Goal: Information Seeking & Learning: Find specific fact

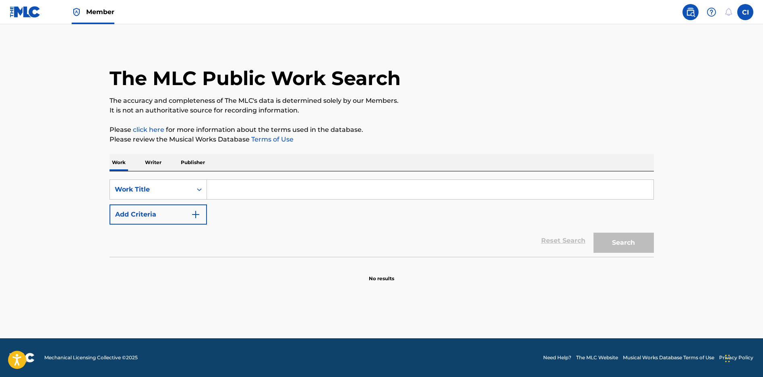
click at [378, 193] on input "Search Form" at bounding box center [430, 189] width 447 height 19
drag, startPoint x: 380, startPoint y: 188, endPoint x: 377, endPoint y: 193, distance: 5.8
click at [377, 193] on input "Search Form" at bounding box center [430, 189] width 447 height 19
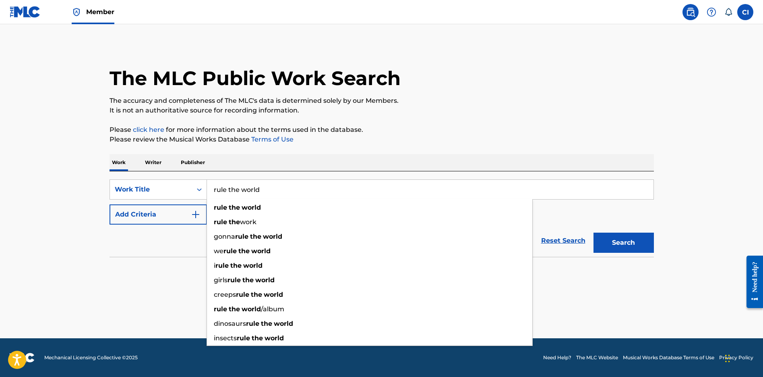
type input "rule the world"
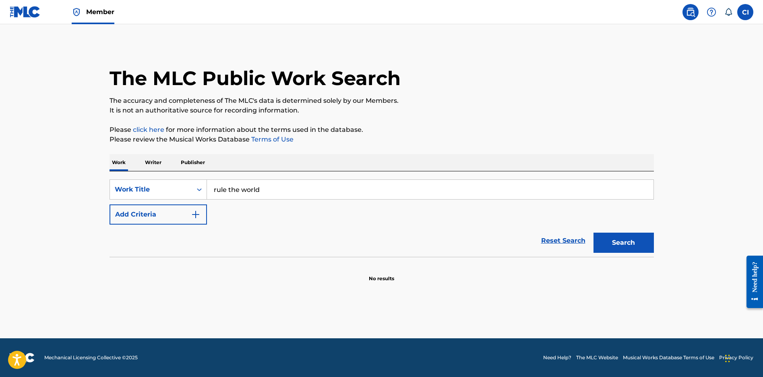
click at [110, 204] on button "Add Criteria" at bounding box center [158, 214] width 97 height 20
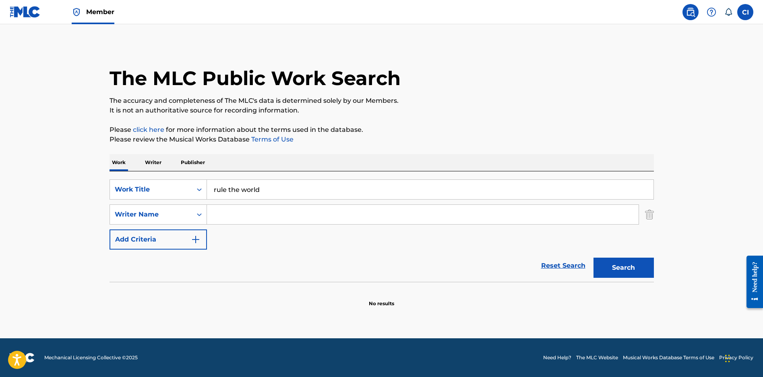
click at [367, 204] on div "SearchWithCriteriab7d0db47-6f07-4bae-b4cc-b10dd1b1990f Work Title rule the worl…" at bounding box center [382, 214] width 545 height 70
drag, startPoint x: 367, startPoint y: 204, endPoint x: 368, endPoint y: 212, distance: 7.7
click at [367, 206] on div "SearchWithCriteriab7d0db47-6f07-4bae-b4cc-b10dd1b1990f Work Title rule the worl…" at bounding box center [382, 214] width 545 height 70
click at [371, 219] on input "Search Form" at bounding box center [423, 214] width 432 height 19
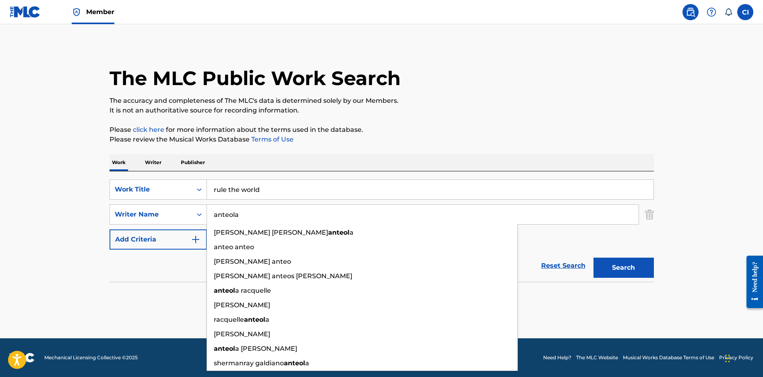
type input "anteola"
click at [594, 257] on button "Search" at bounding box center [624, 267] width 60 height 20
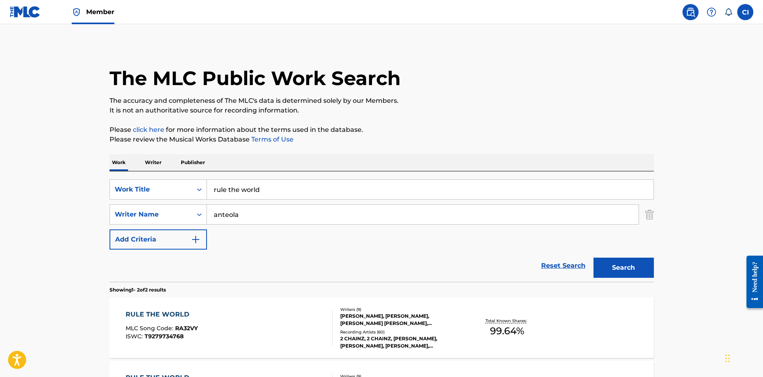
scroll to position [108, 0]
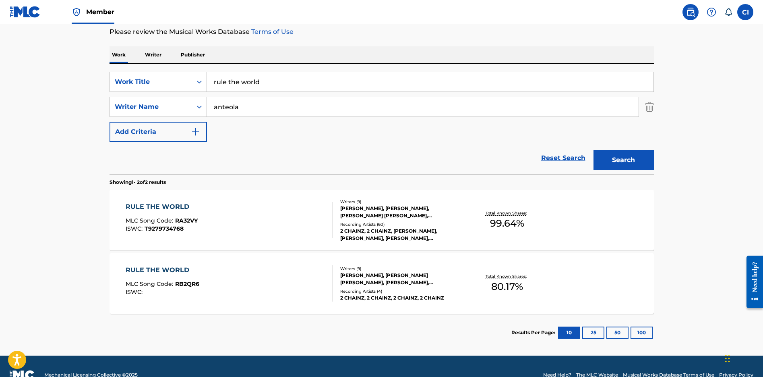
click at [385, 227] on div "2 CHAINZ, 2 CHAINZ, [PERSON_NAME], [PERSON_NAME], [PERSON_NAME], [PERSON_NAME],…" at bounding box center [401, 234] width 122 height 15
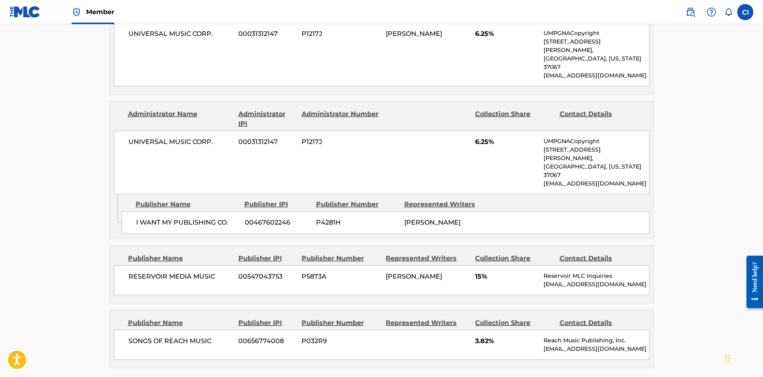
scroll to position [1236, 0]
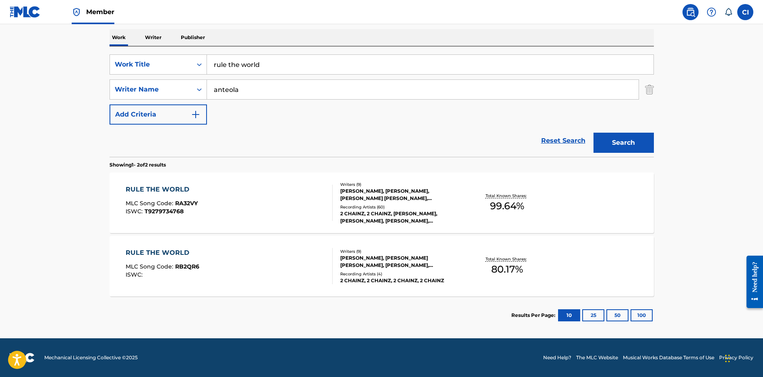
scroll to position [125, 0]
click at [471, 281] on div "RULE THE WORLD MLC Song Code : RB2QR6 ISWC : Writers ( 9 ) [PERSON_NAME], [PERS…" at bounding box center [382, 266] width 545 height 60
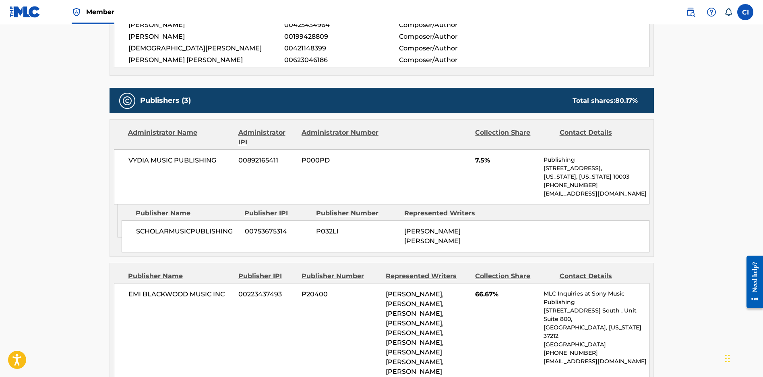
scroll to position [161, 0]
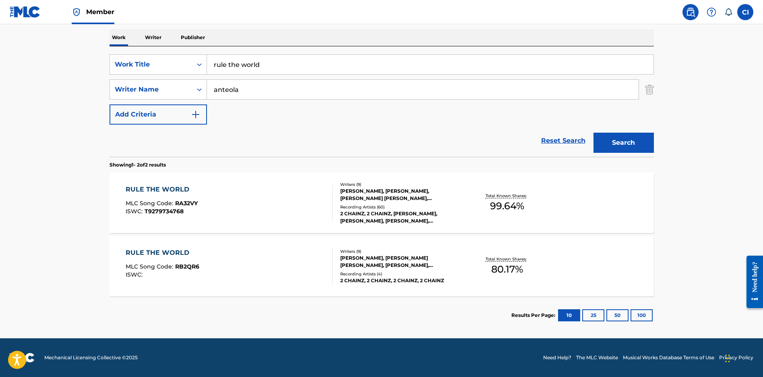
scroll to position [125, 0]
click at [316, 197] on div "RULE THE WORLD MLC Song Code : RA32VY ISWC : T9279734768" at bounding box center [229, 203] width 207 height 36
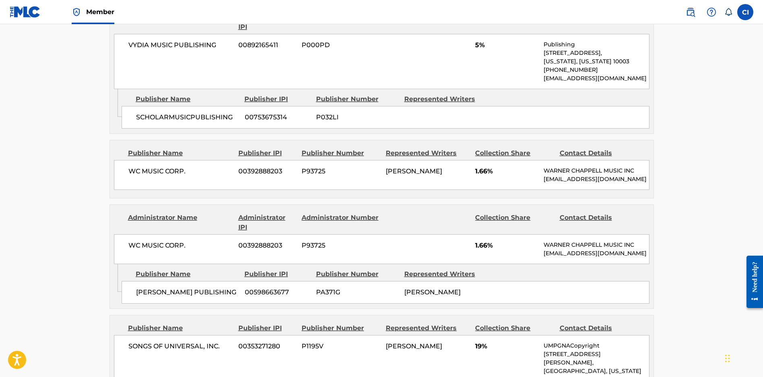
scroll to position [483, 0]
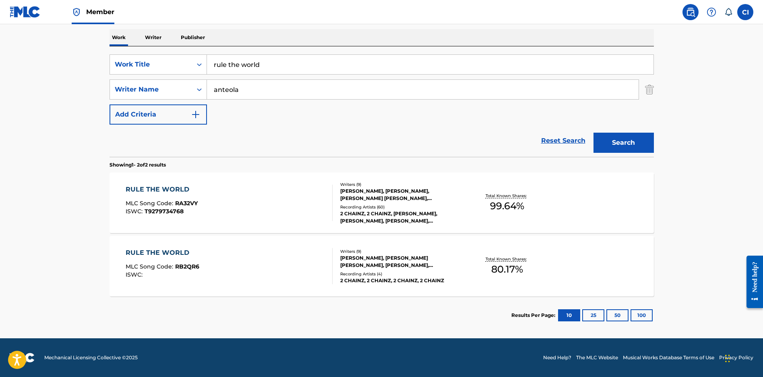
scroll to position [125, 0]
click at [525, 210] on div "Total Known Shares: 99.64 %" at bounding box center [507, 203] width 91 height 25
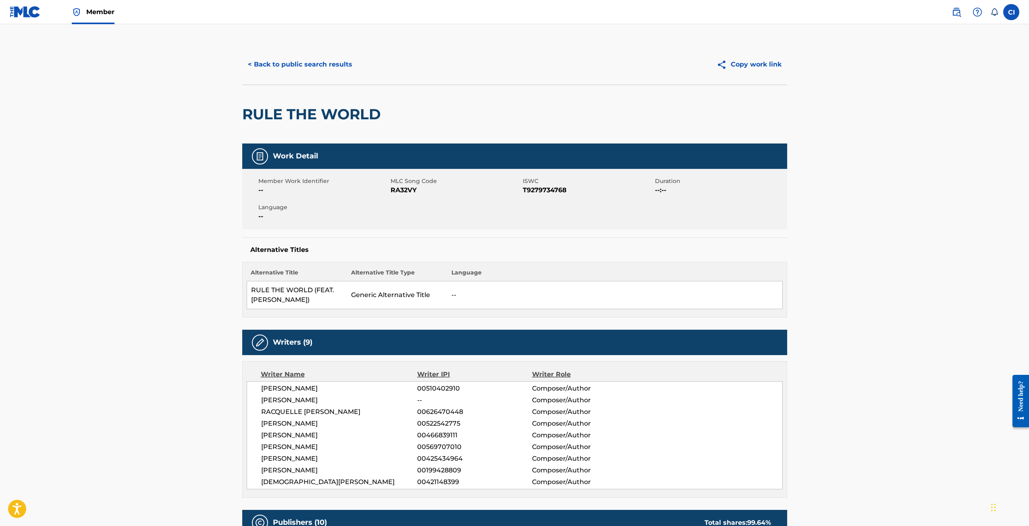
click at [329, 68] on button "< Back to public search results" at bounding box center [300, 64] width 116 height 20
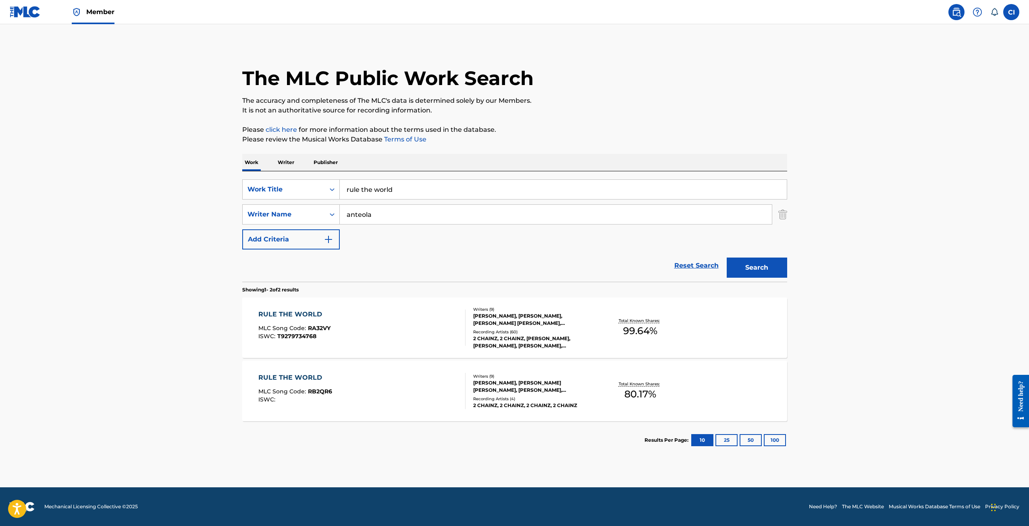
click at [275, 313] on div "RULE THE WORLD" at bounding box center [294, 314] width 72 height 10
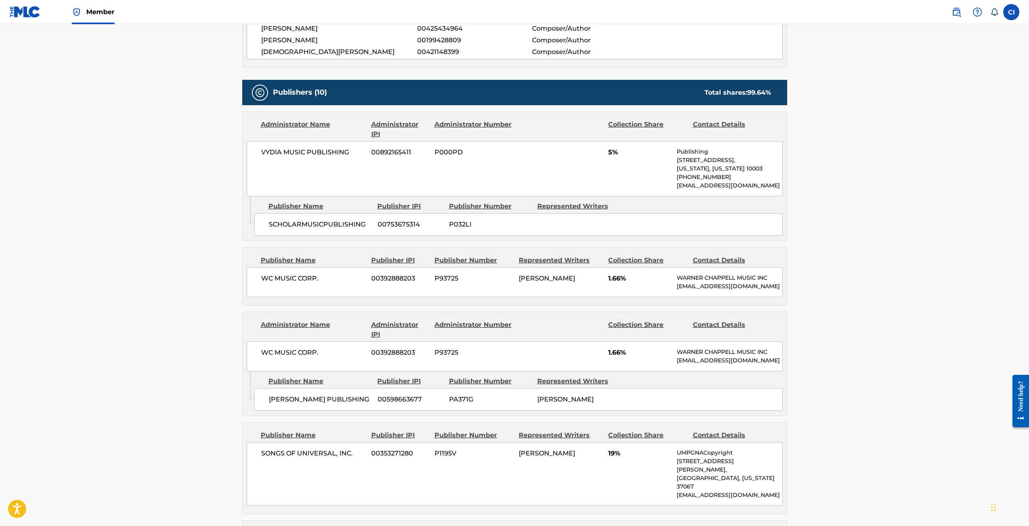
scroll to position [269, 0]
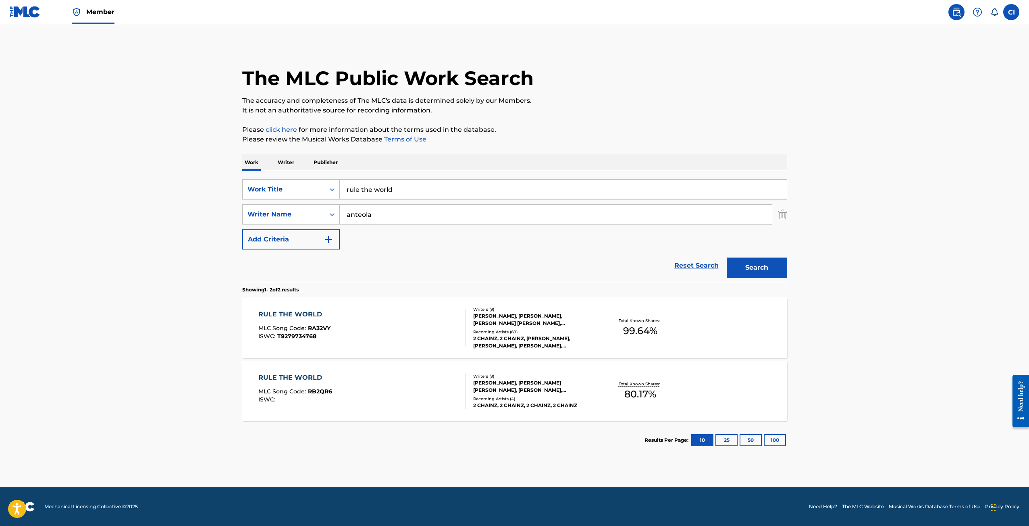
drag, startPoint x: 164, startPoint y: 194, endPoint x: 235, endPoint y: 213, distance: 73.8
click at [164, 194] on main "The MLC Public Work Search The accuracy and completeness of The MLC's data is d…" at bounding box center [514, 255] width 1029 height 463
click at [430, 188] on input "rule the world" at bounding box center [563, 189] width 447 height 19
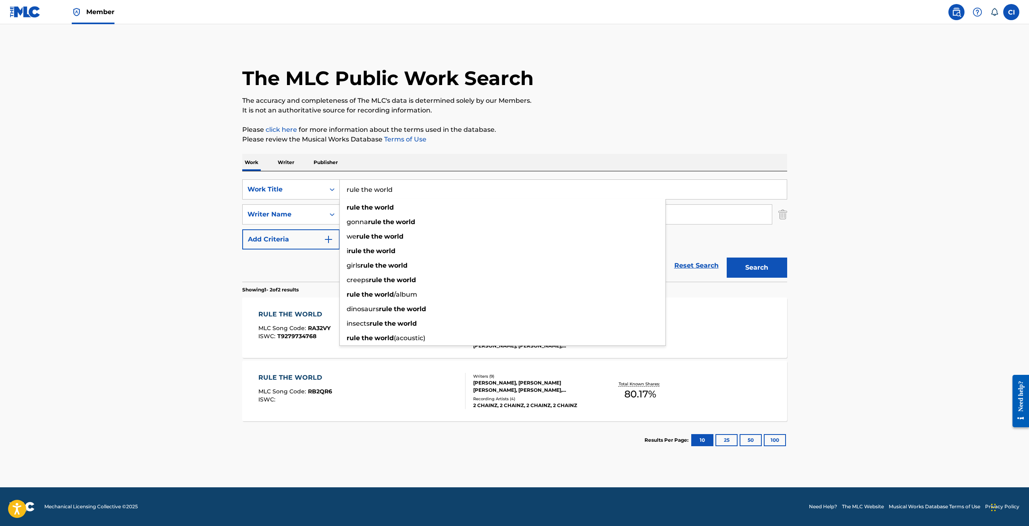
drag, startPoint x: 357, startPoint y: 183, endPoint x: 159, endPoint y: 182, distance: 198.6
click at [159, 182] on main "The MLC Public Work Search The accuracy and completeness of The MLC's data is d…" at bounding box center [514, 255] width 1029 height 463
click at [591, 147] on div "The MLC Public Work Search The accuracy and completeness of The MLC's data is d…" at bounding box center [514, 251] width 564 height 415
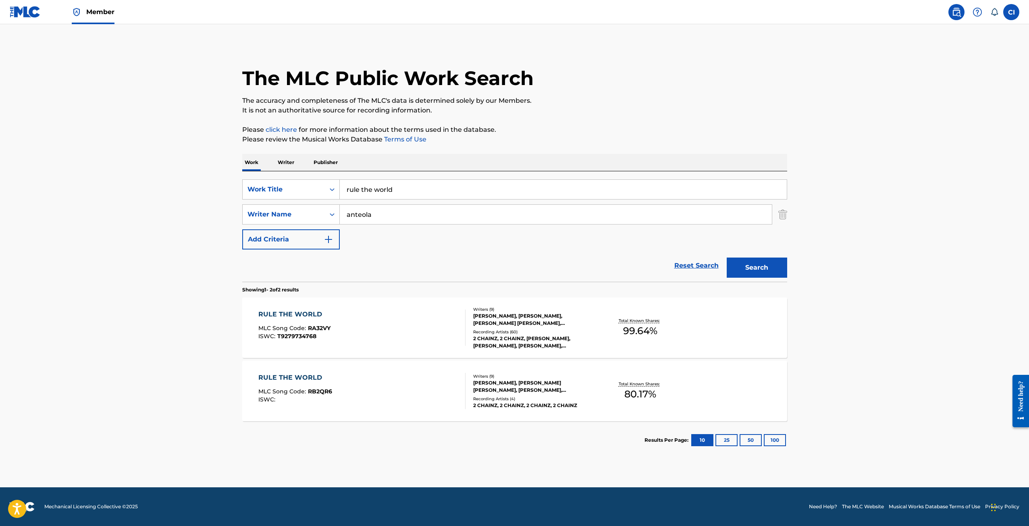
click at [405, 376] on div "RULE THE WORLD MLC Song Code : RB2QR6 ISWC :" at bounding box center [361, 391] width 207 height 36
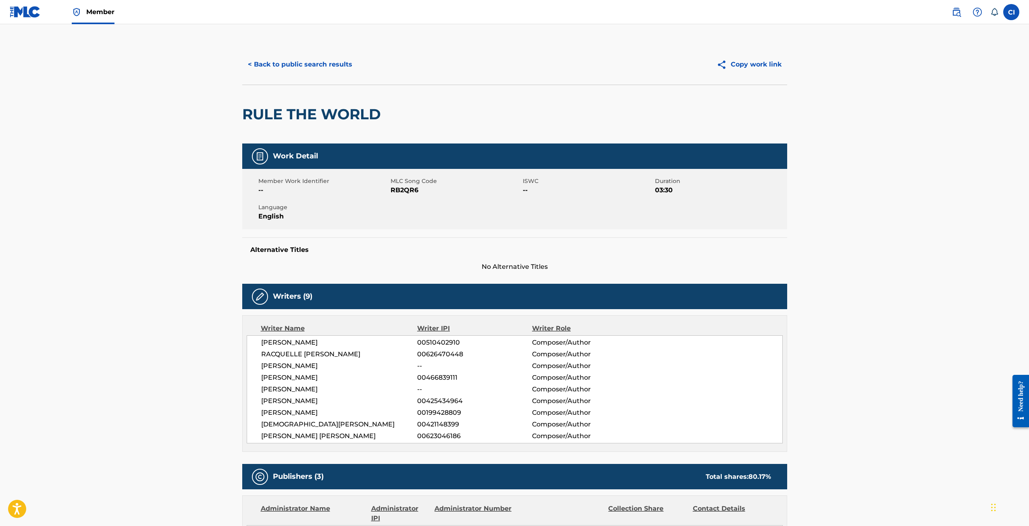
scroll to position [322, 0]
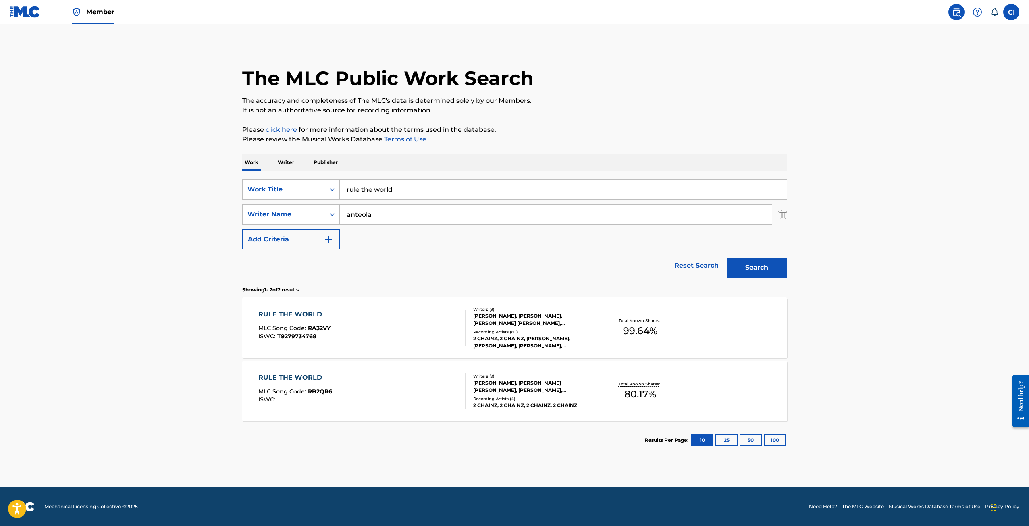
click at [560, 330] on div "Recording Artists ( 60 )" at bounding box center [534, 332] width 122 height 6
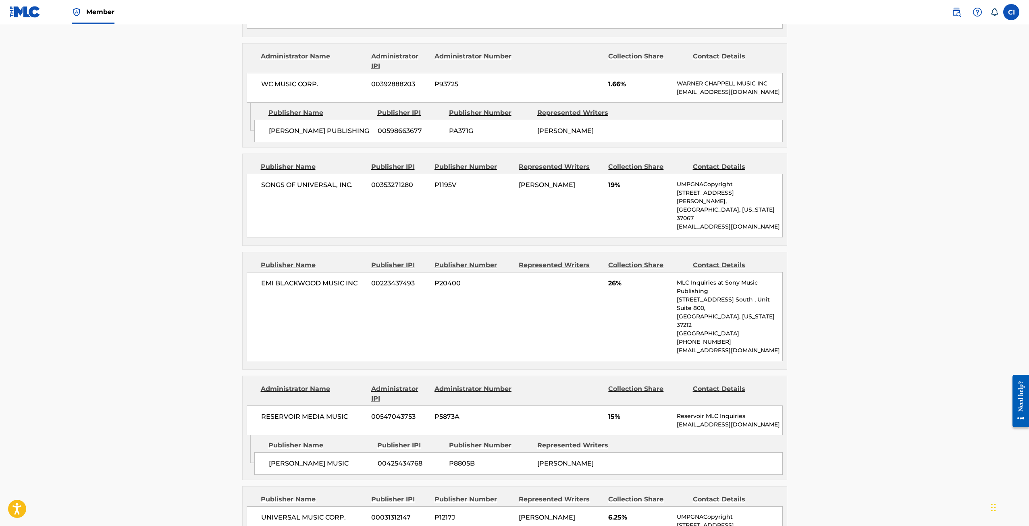
scroll to position [430, 0]
